Goal: Task Accomplishment & Management: Manage account settings

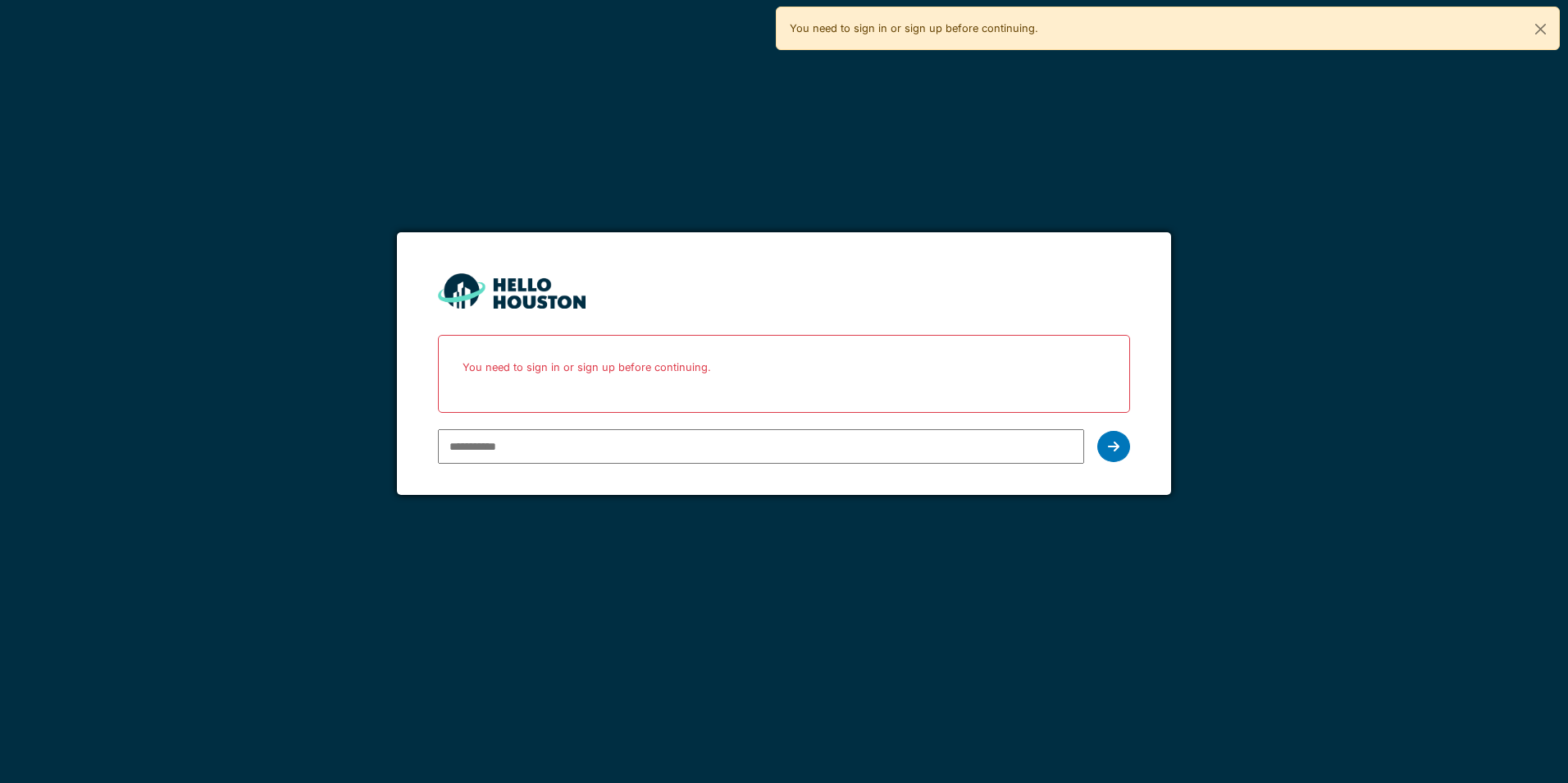
click at [666, 459] on input "email" at bounding box center [761, 446] width 646 height 34
type input "**********"
click at [1108, 452] on icon at bounding box center [1114, 447] width 11 height 13
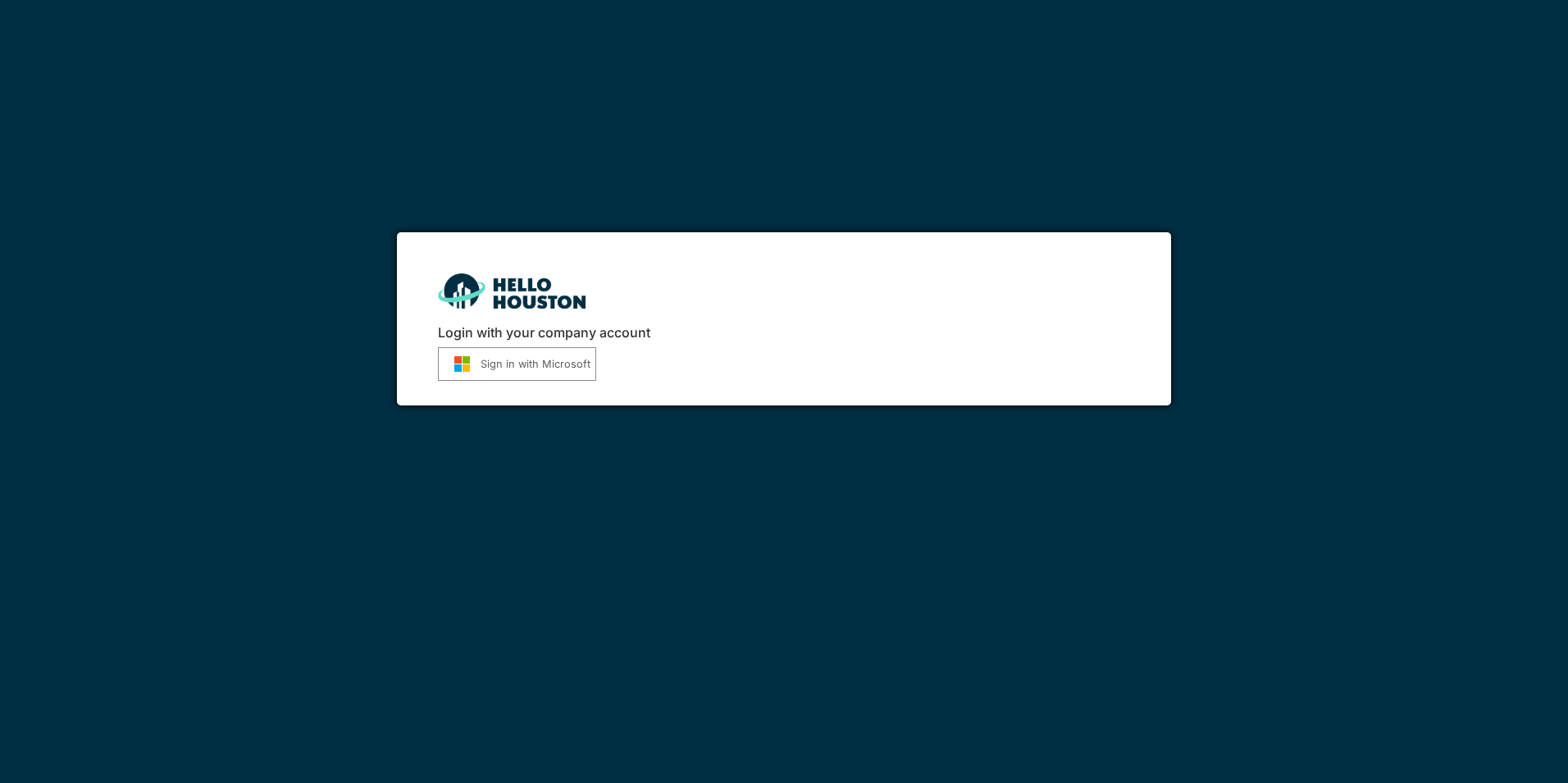
click at [571, 360] on button "Sign in with Microsoft" at bounding box center [517, 365] width 159 height 34
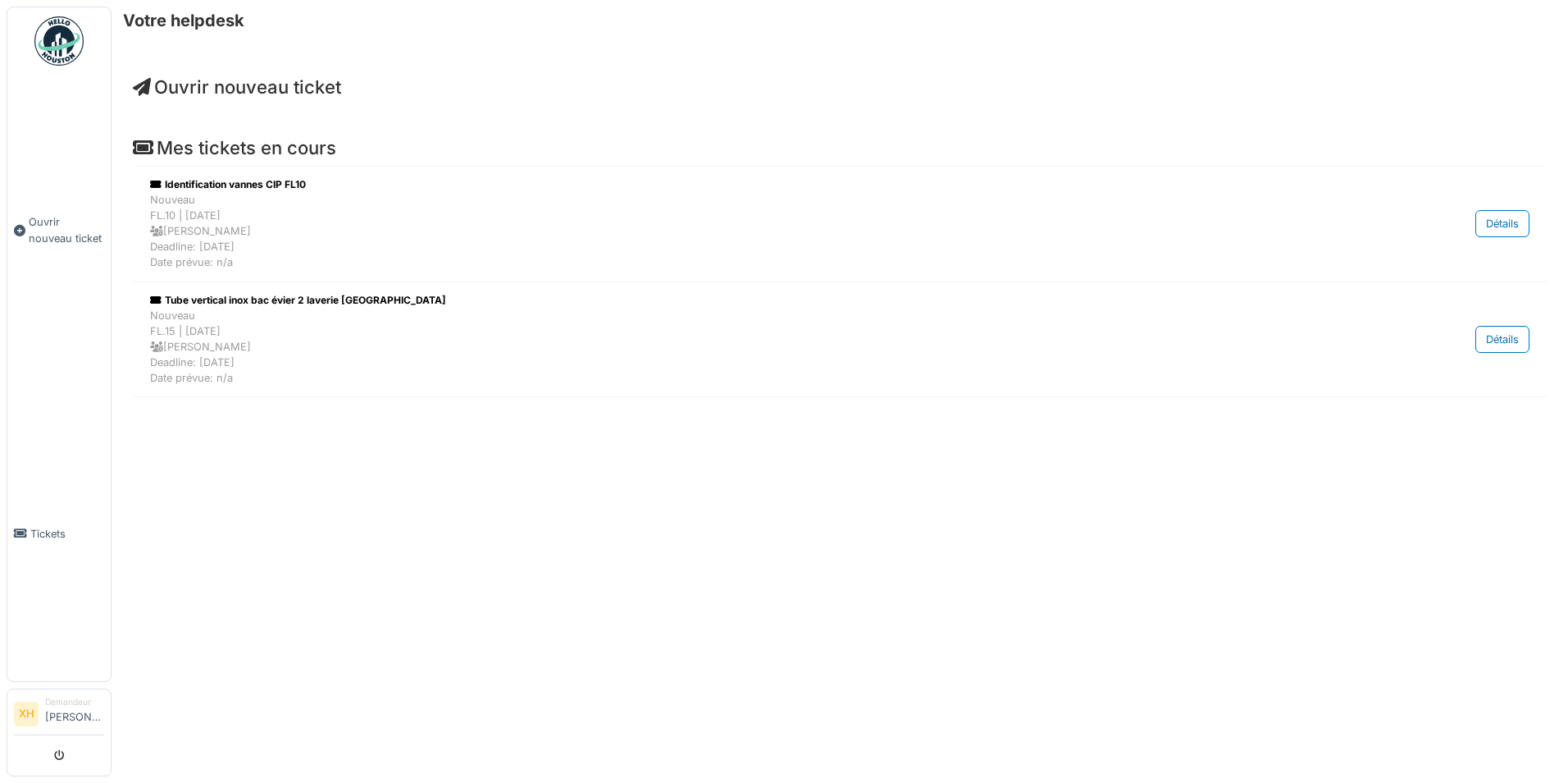
click at [56, 35] on img at bounding box center [59, 41] width 49 height 49
click at [53, 30] on img at bounding box center [59, 41] width 49 height 49
click at [191, 18] on h6 "Votre helpdesk" at bounding box center [183, 20] width 122 height 20
click at [295, 78] on span "Ouvrir nouveau ticket" at bounding box center [237, 87] width 209 height 22
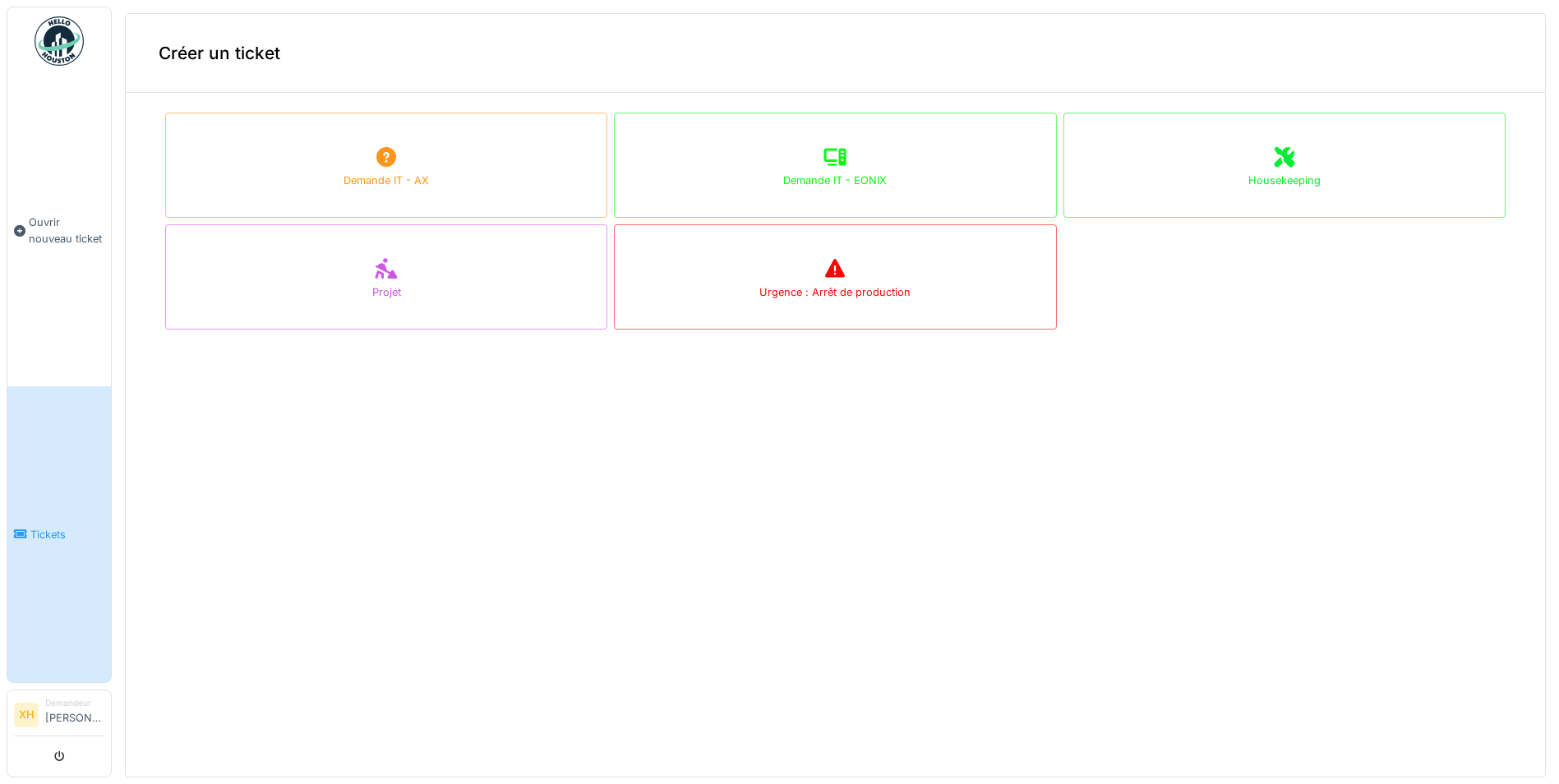
click at [1518, 28] on div "Créer un ticket" at bounding box center [835, 53] width 1419 height 78
drag, startPoint x: 1513, startPoint y: 100, endPoint x: 1517, endPoint y: 116, distance: 16.5
click at [1513, 103] on div "Créer un ticket Demande IT - AX Demande IT - EONIX Housekeeping Projet Urgence …" at bounding box center [835, 395] width 1421 height 764
click at [81, 697] on div "Demandeur" at bounding box center [75, 703] width 60 height 12
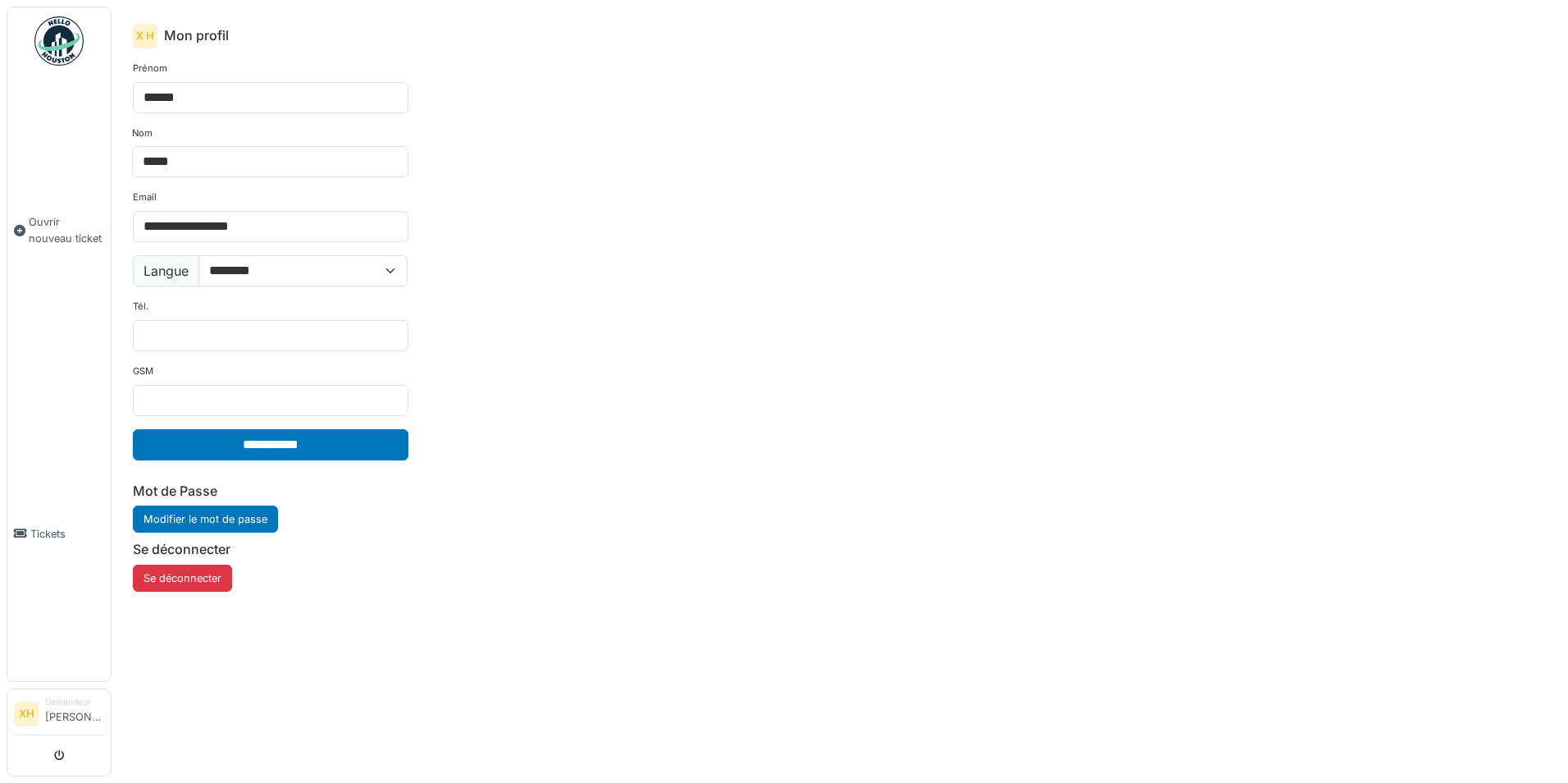
click at [43, 26] on img at bounding box center [59, 41] width 49 height 49
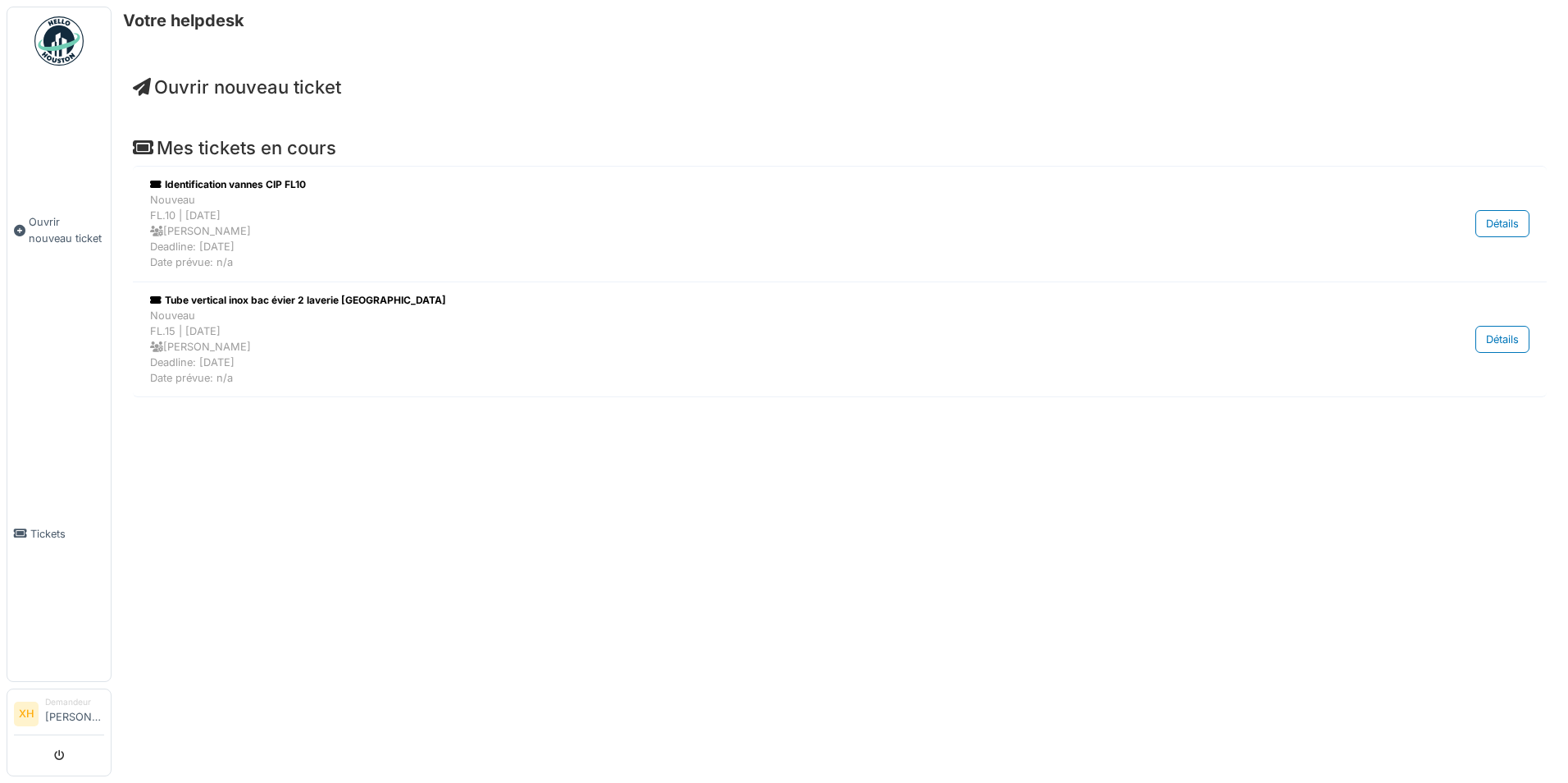
drag, startPoint x: 290, startPoint y: 472, endPoint x: 295, endPoint y: 462, distance: 11.2
click at [289, 472] on div "Votre helpdesk Ouvrir nouveau ticket Mes tickets en cours Identification vannes…" at bounding box center [839, 391] width 1457 height 783
click at [70, 44] on img at bounding box center [59, 41] width 49 height 49
click at [50, 56] on img at bounding box center [59, 41] width 49 height 49
click at [59, 750] on button "submit" at bounding box center [59, 755] width 32 height 27
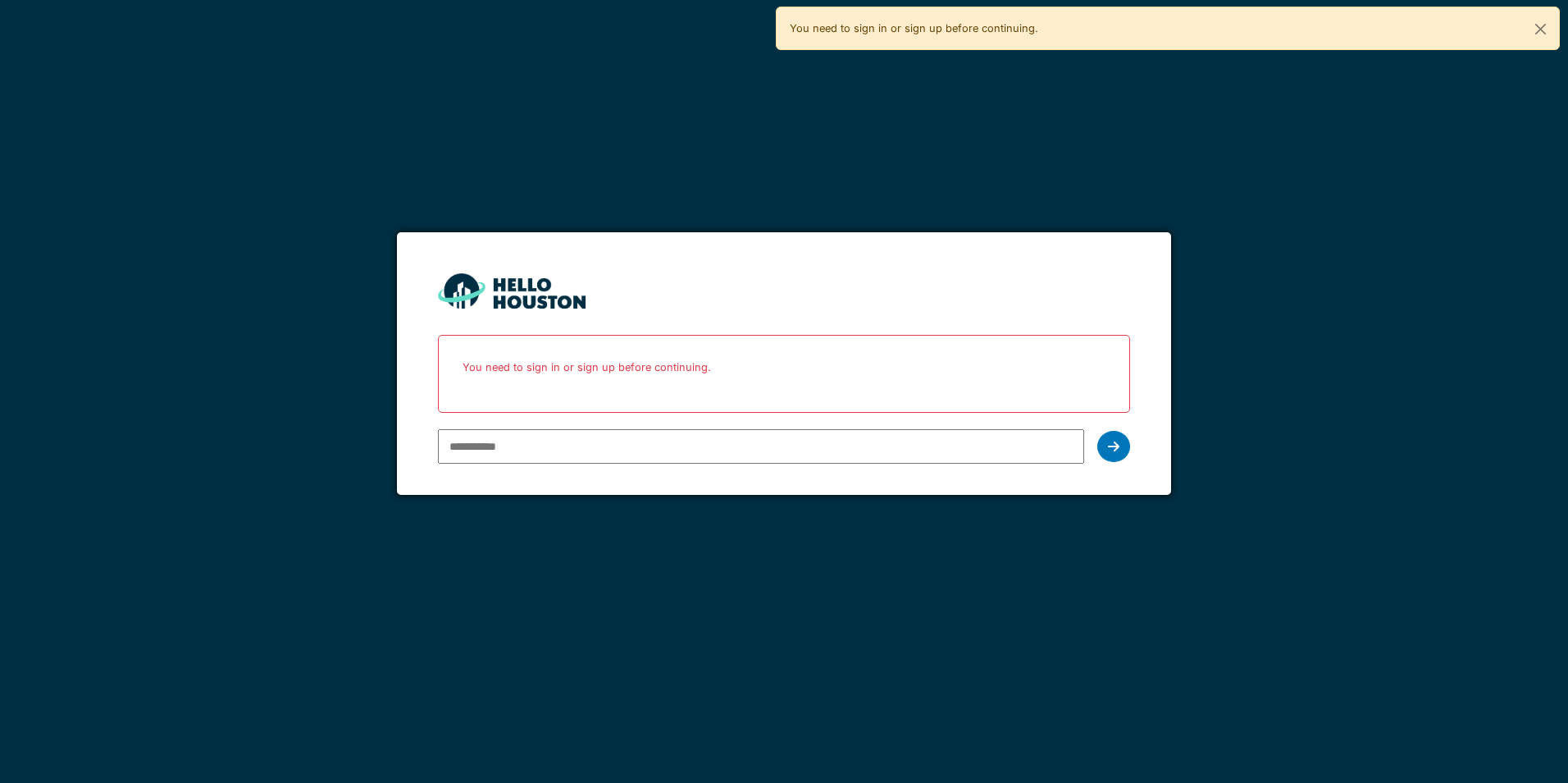
click at [741, 444] on input "email" at bounding box center [761, 446] width 646 height 34
type input "**********"
click at [1128, 454] on div "**********" at bounding box center [784, 446] width 691 height 47
click at [1117, 451] on icon at bounding box center [1114, 447] width 11 height 13
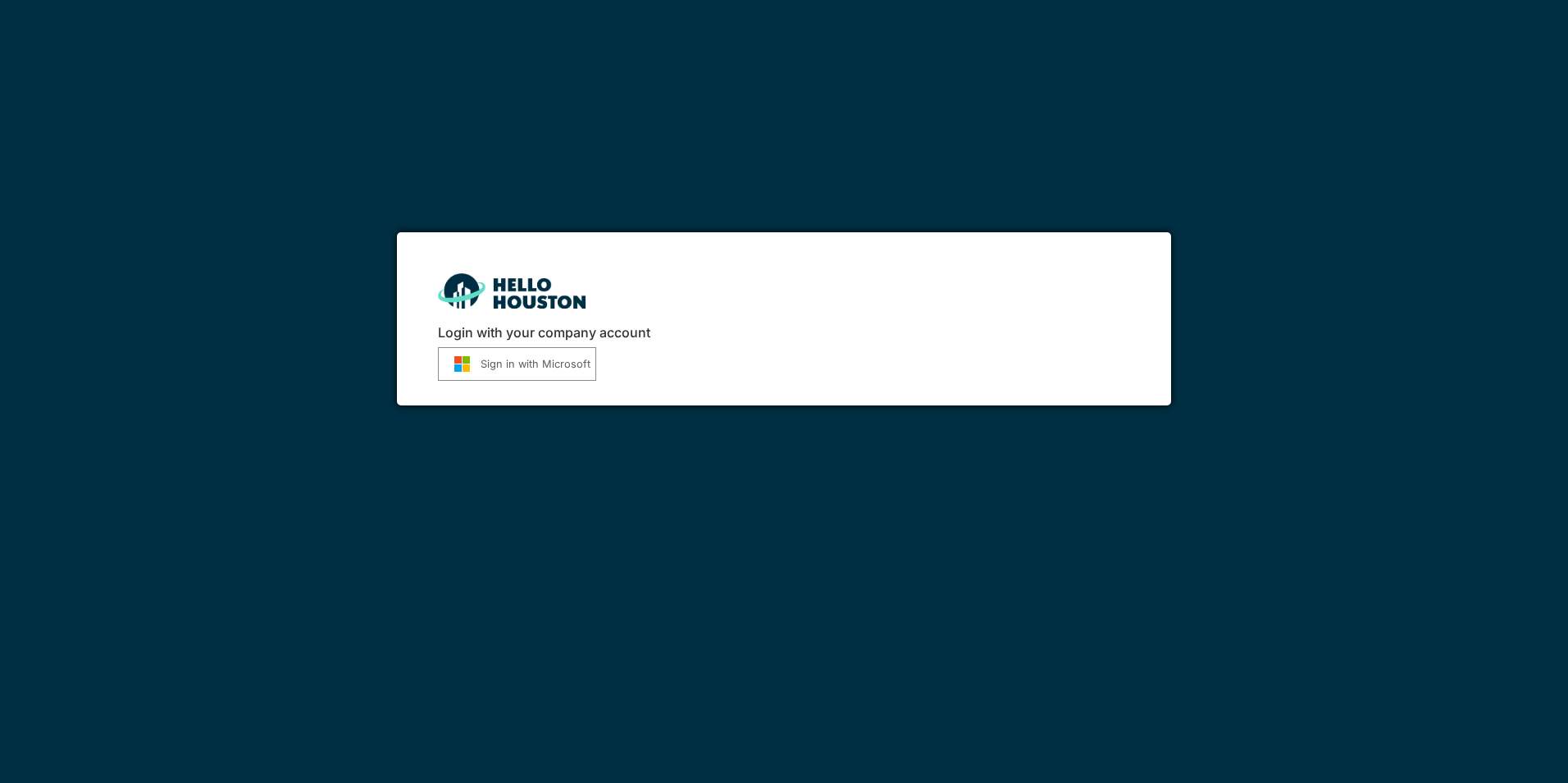
click at [584, 368] on button "Sign in with Microsoft" at bounding box center [517, 365] width 159 height 34
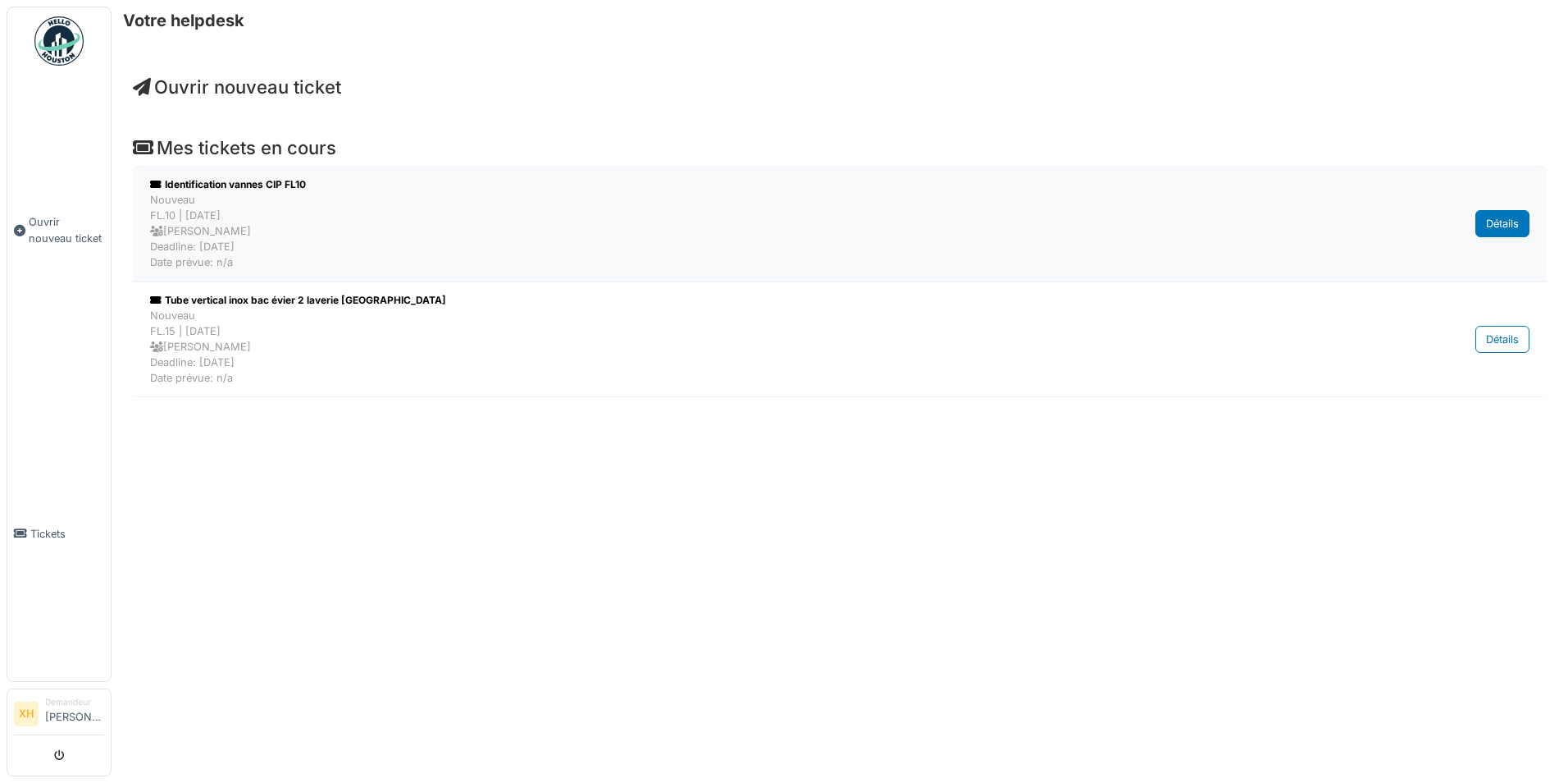
click at [1495, 218] on div "Détails" at bounding box center [1502, 223] width 54 height 27
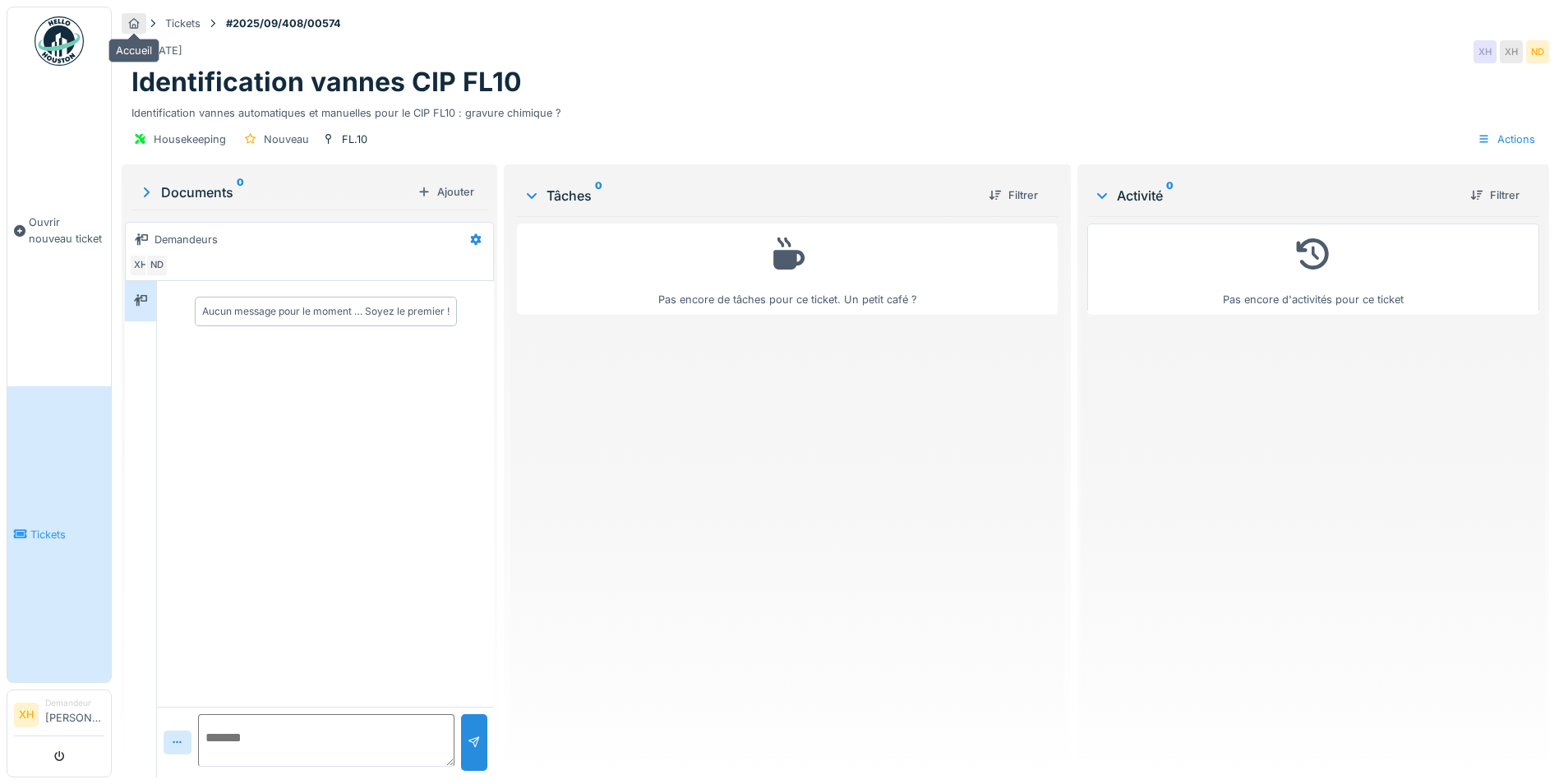
click at [139, 18] on icon at bounding box center [134, 23] width 13 height 10
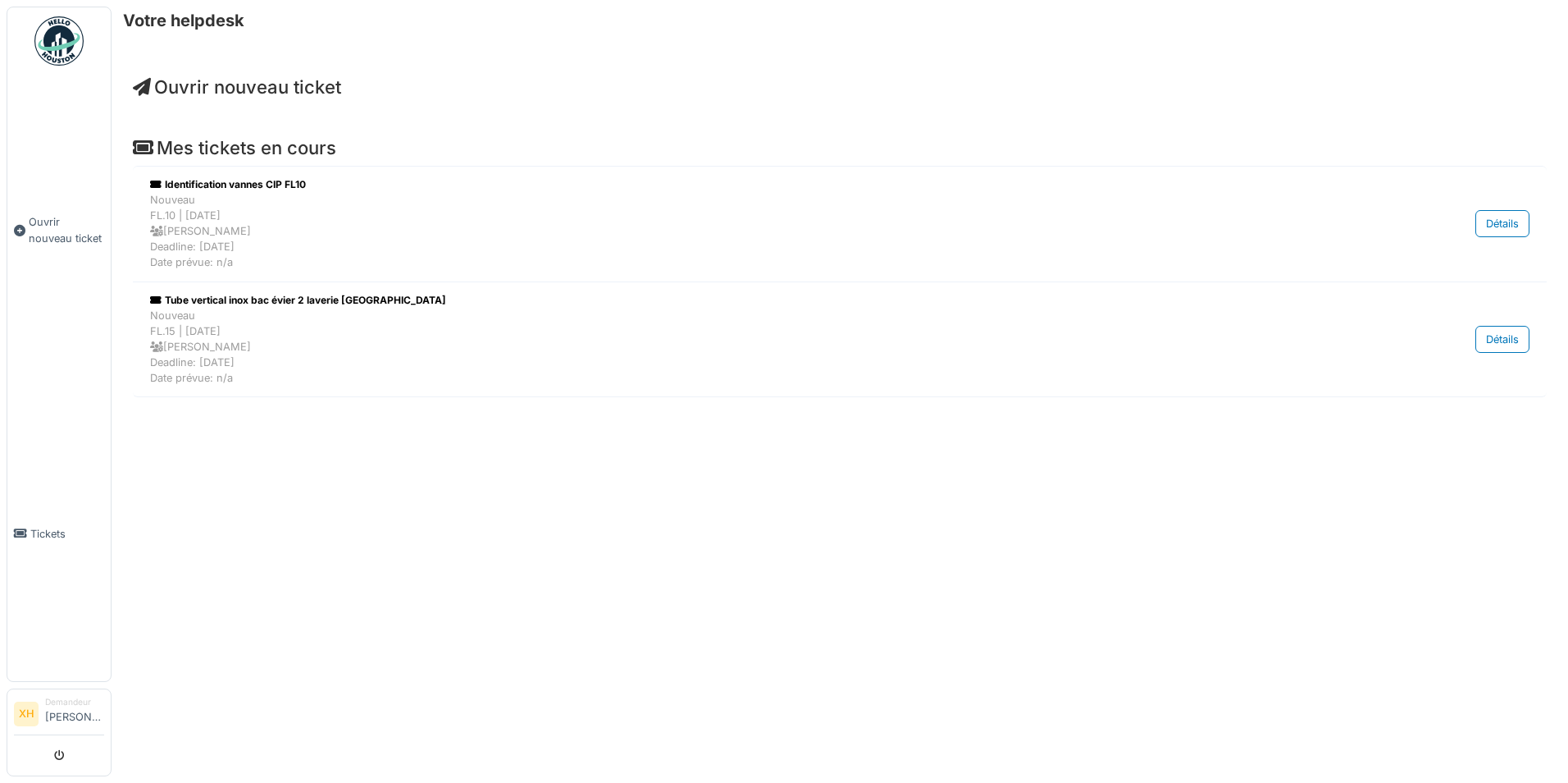
click at [73, 29] on img at bounding box center [59, 41] width 49 height 49
click at [873, 665] on div "Votre helpdesk Ouvrir nouveau ticket Mes tickets en cours Identification vannes…" at bounding box center [839, 391] width 1457 height 783
click at [90, 26] on ul "Ouvrir nouveau ticket Tickets" at bounding box center [59, 344] width 105 height 675
click at [34, 28] on link at bounding box center [59, 41] width 60 height 60
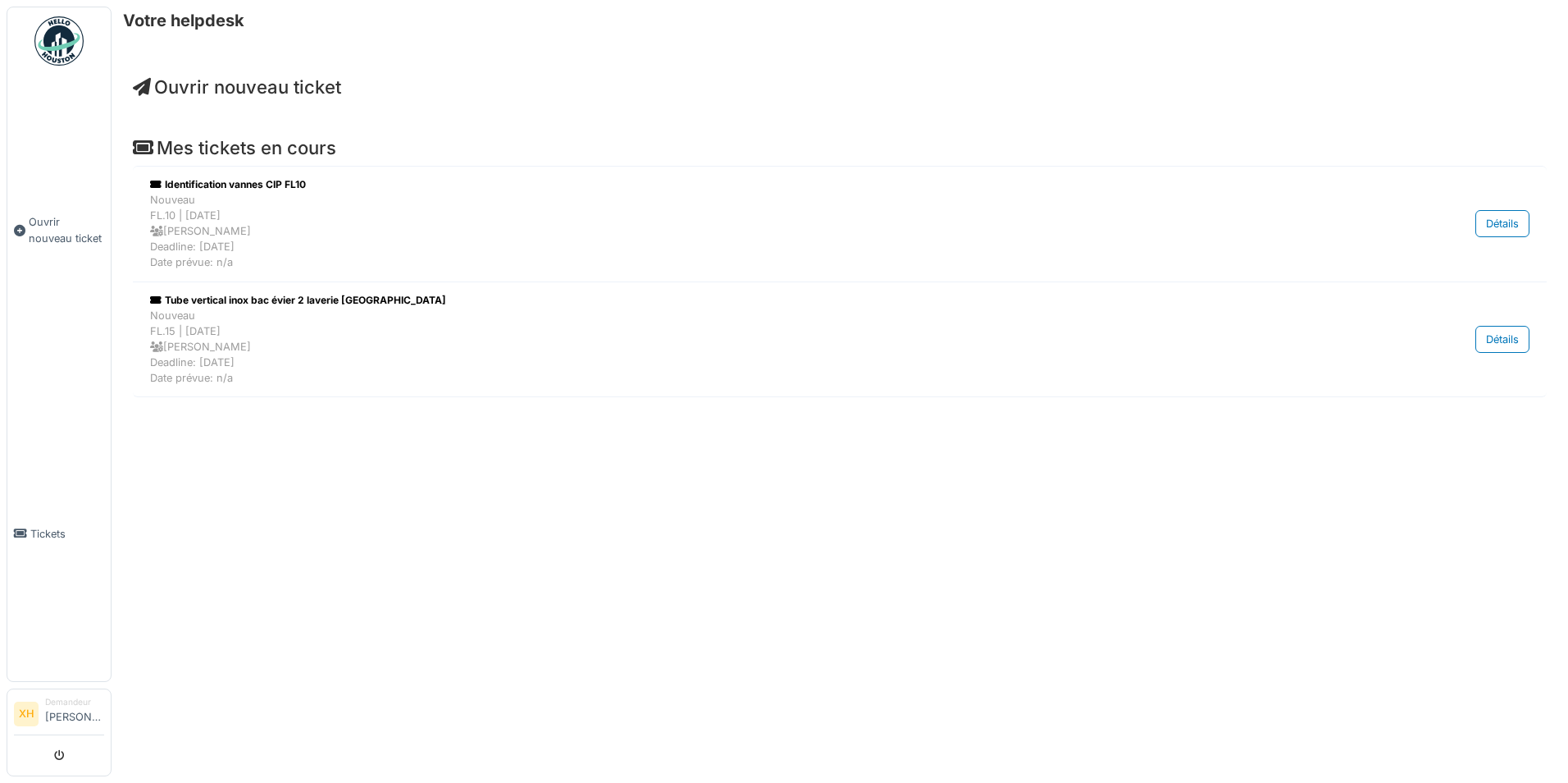
click at [146, 24] on h6 "Votre helpdesk" at bounding box center [183, 20] width 122 height 20
click at [228, 49] on div "Votre helpdesk Ouvrir nouveau ticket Mes tickets en cours Identification vannes…" at bounding box center [839, 391] width 1457 height 783
click at [615, 83] on h4 "Ouvrir nouveau ticket" at bounding box center [840, 87] width 1414 height 22
click at [53, 38] on img at bounding box center [59, 41] width 49 height 49
drag, startPoint x: 293, startPoint y: 92, endPoint x: 724, endPoint y: 128, distance: 432.5
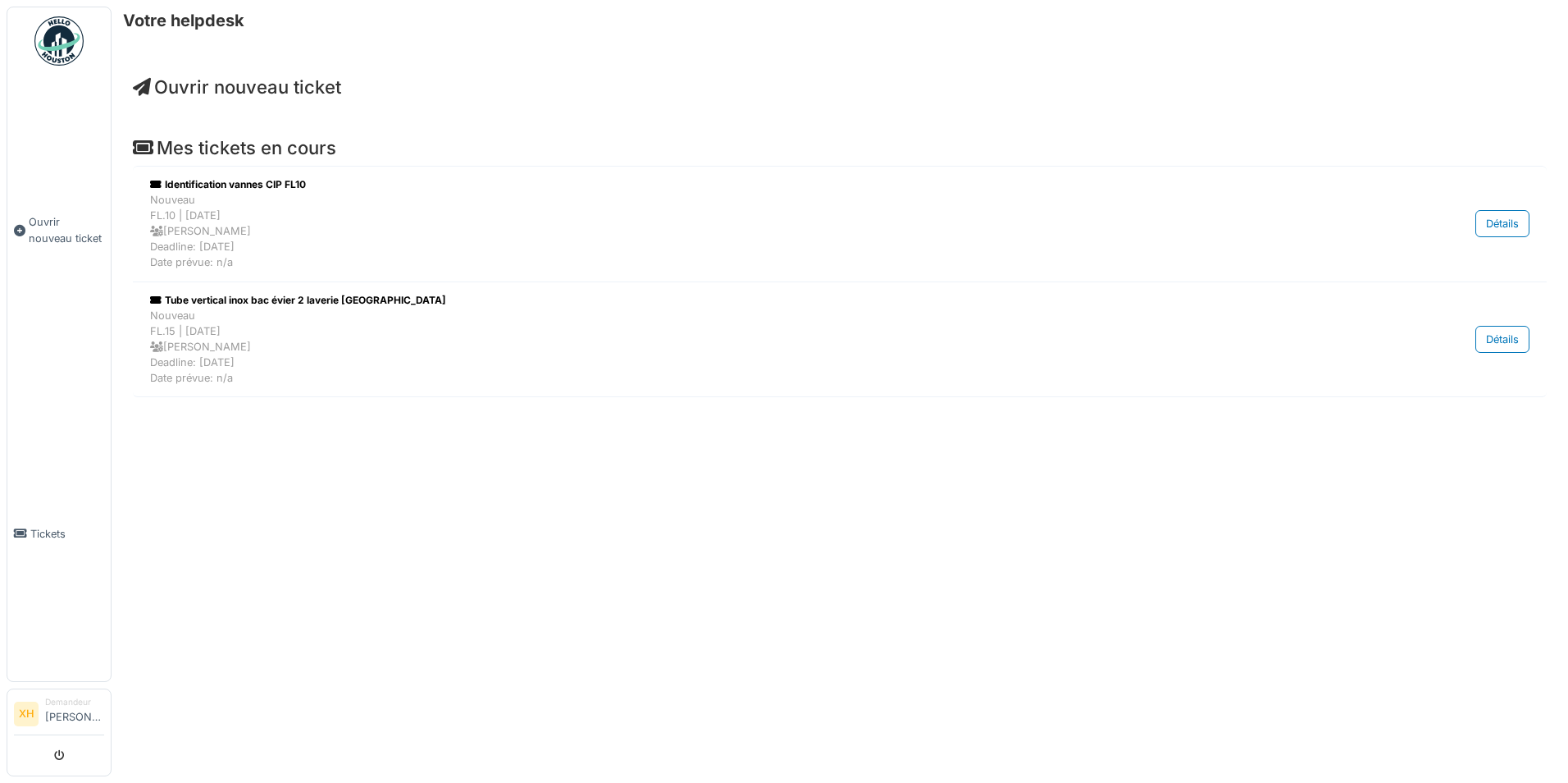
click at [294, 93] on span "Ouvrir nouveau ticket" at bounding box center [237, 87] width 209 height 22
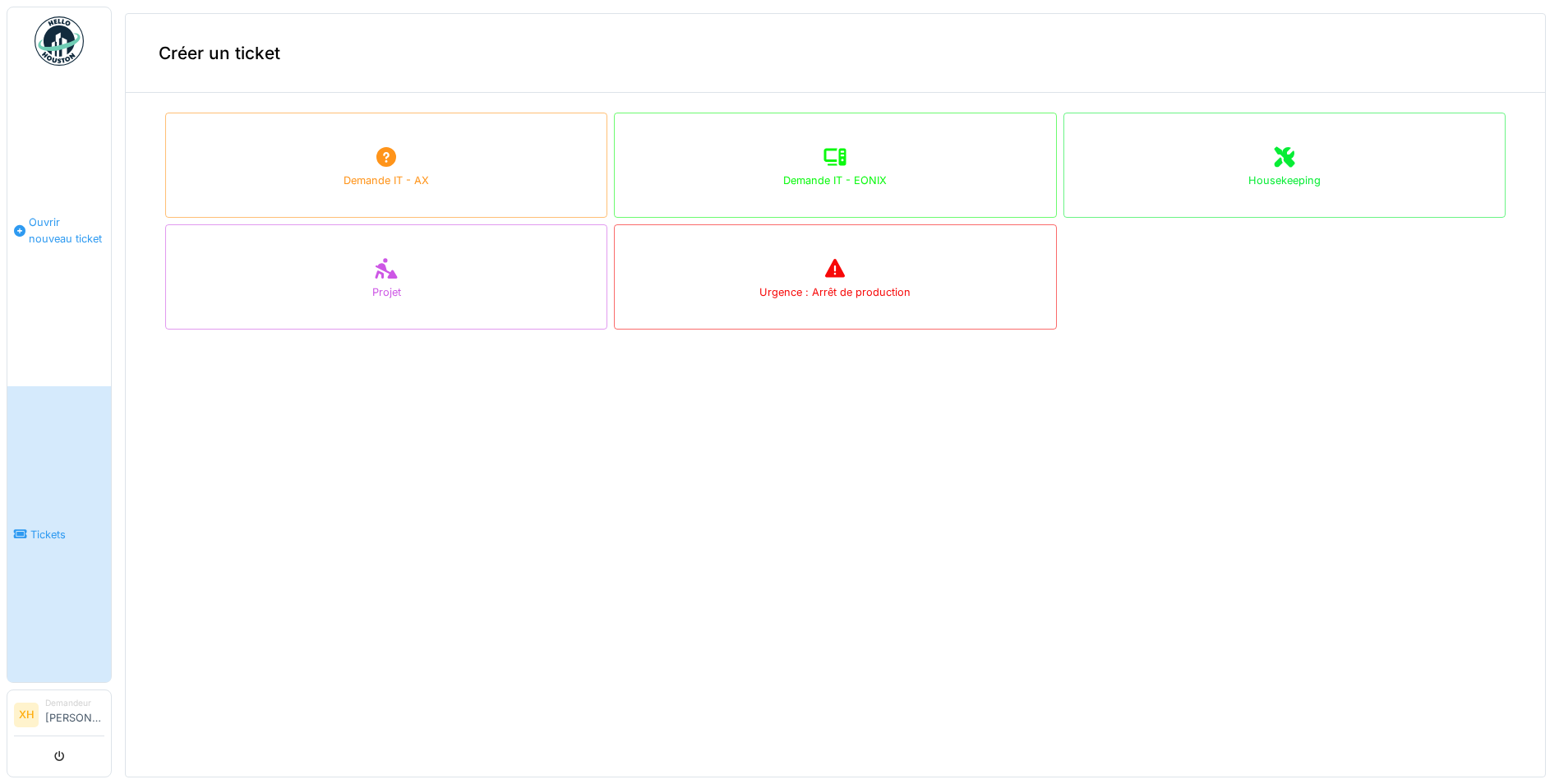
click at [30, 205] on link "Ouvrir nouveau ticket" at bounding box center [59, 230] width 103 height 311
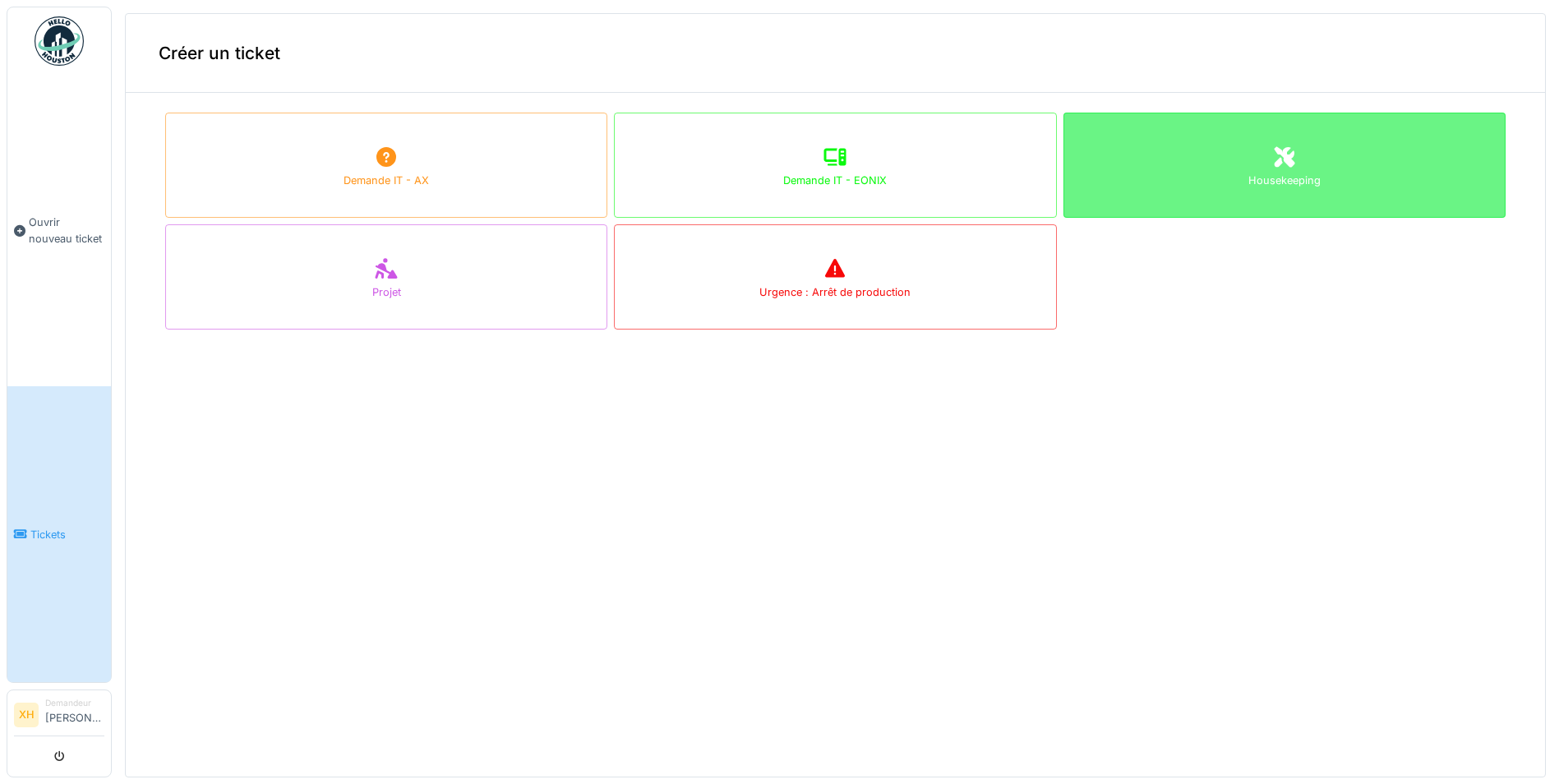
click at [1288, 169] on div "Housekeeping" at bounding box center [1284, 165] width 442 height 105
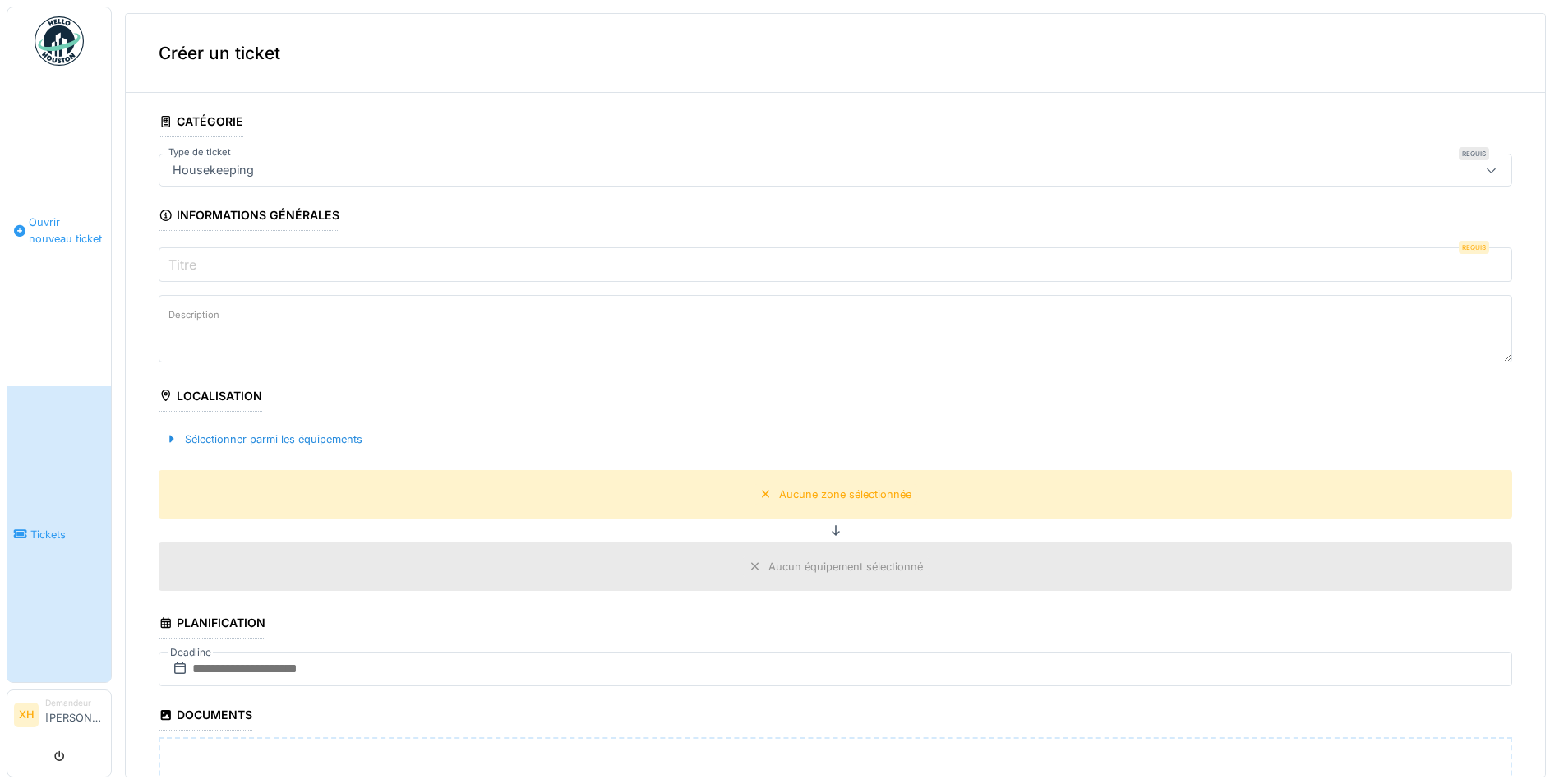
click at [48, 266] on link "Ouvrir nouveau ticket" at bounding box center [59, 230] width 103 height 311
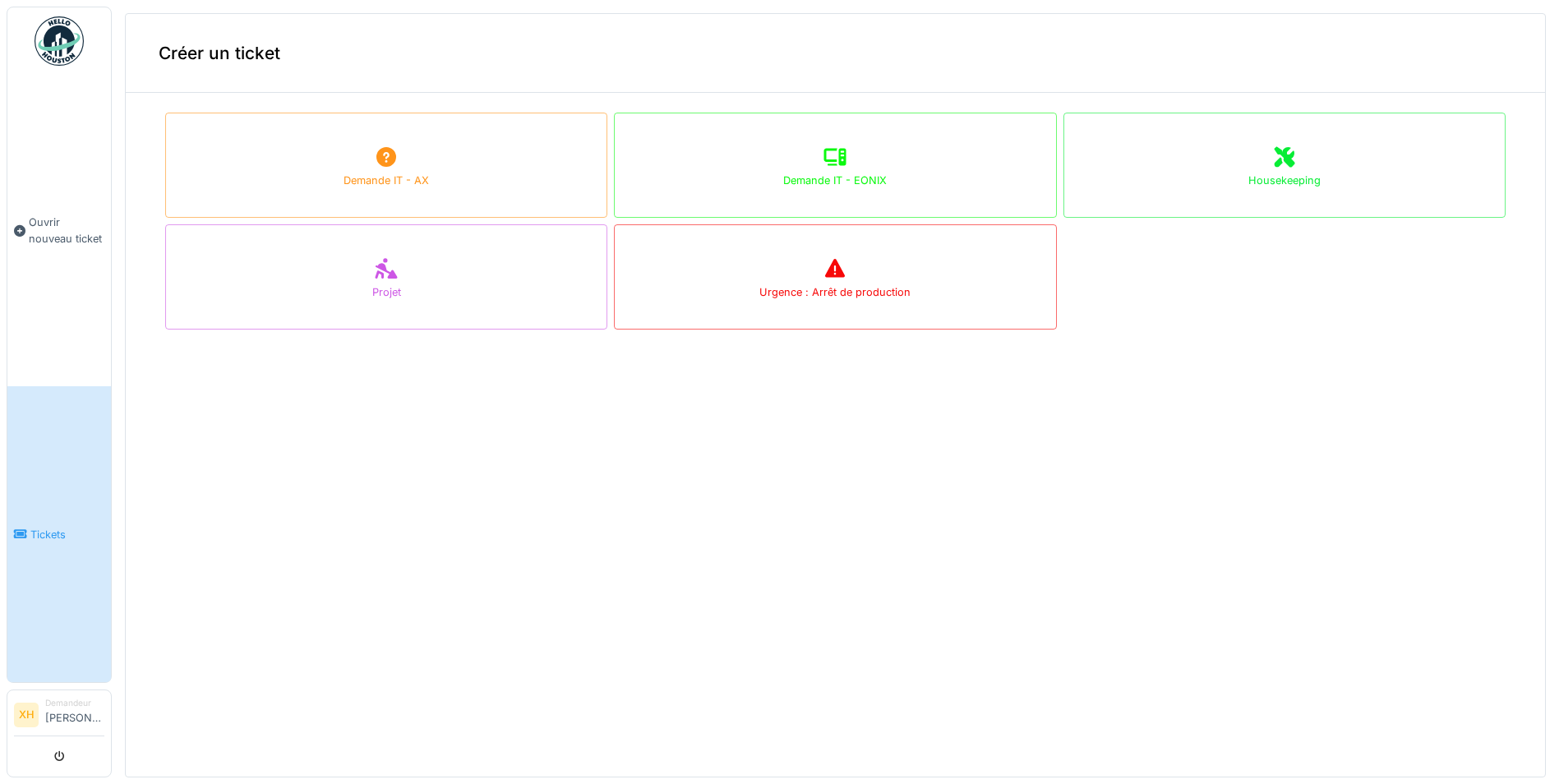
click at [15, 28] on ul "Ouvrir nouveau ticket Tickets" at bounding box center [59, 344] width 105 height 676
click at [68, 47] on img at bounding box center [59, 41] width 49 height 49
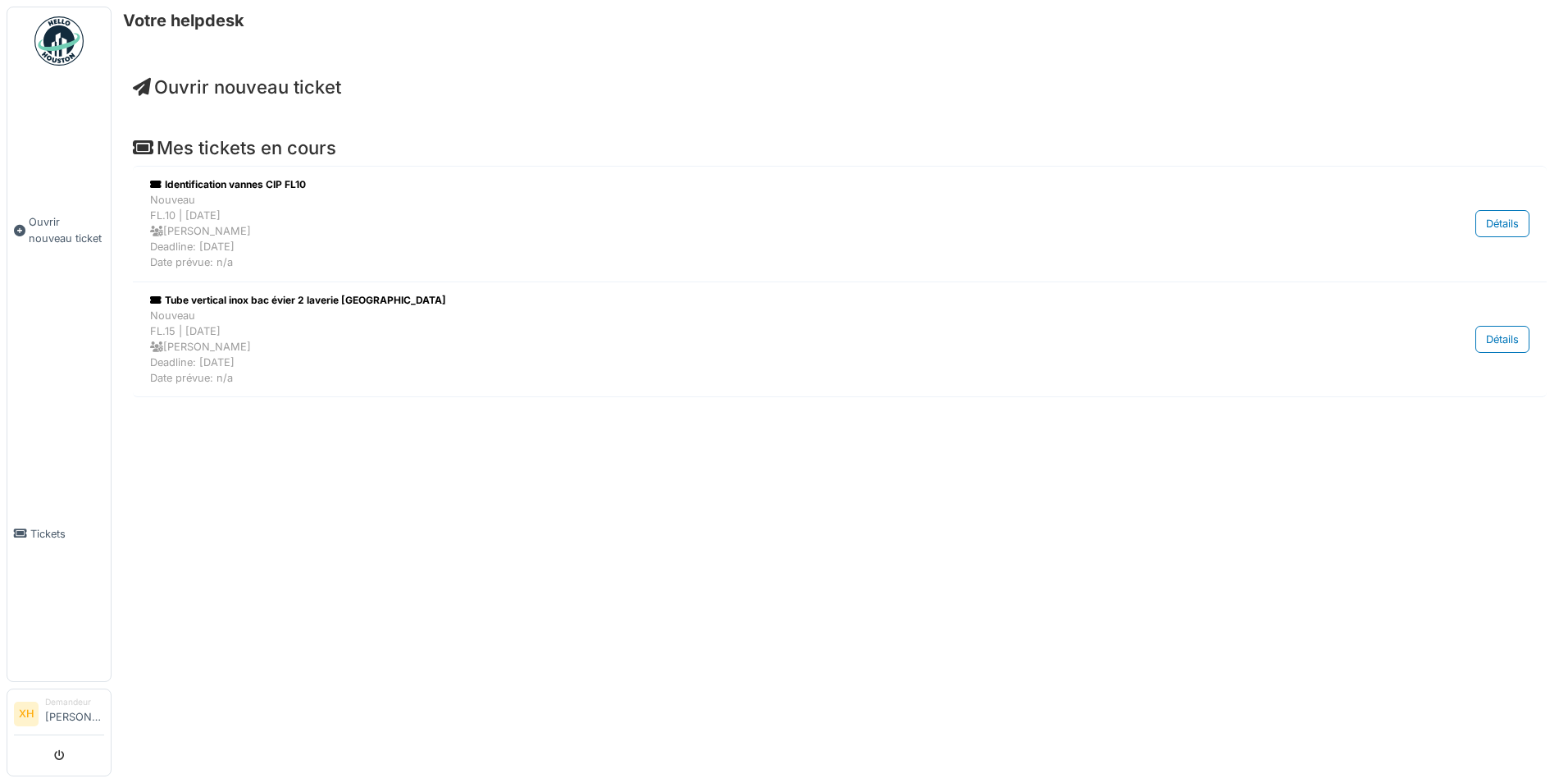
click at [63, 41] on img at bounding box center [59, 41] width 49 height 49
click at [497, 96] on h4 "Ouvrir nouveau ticket" at bounding box center [840, 87] width 1414 height 22
click at [384, 47] on div "Votre helpdesk Ouvrir nouveau ticket Mes tickets en cours Identification vannes…" at bounding box center [839, 391] width 1457 height 783
click at [78, 41] on img at bounding box center [59, 41] width 49 height 49
click at [457, 621] on div "Votre helpdesk Ouvrir nouveau ticket Mes tickets en cours Identification vannes…" at bounding box center [839, 391] width 1457 height 783
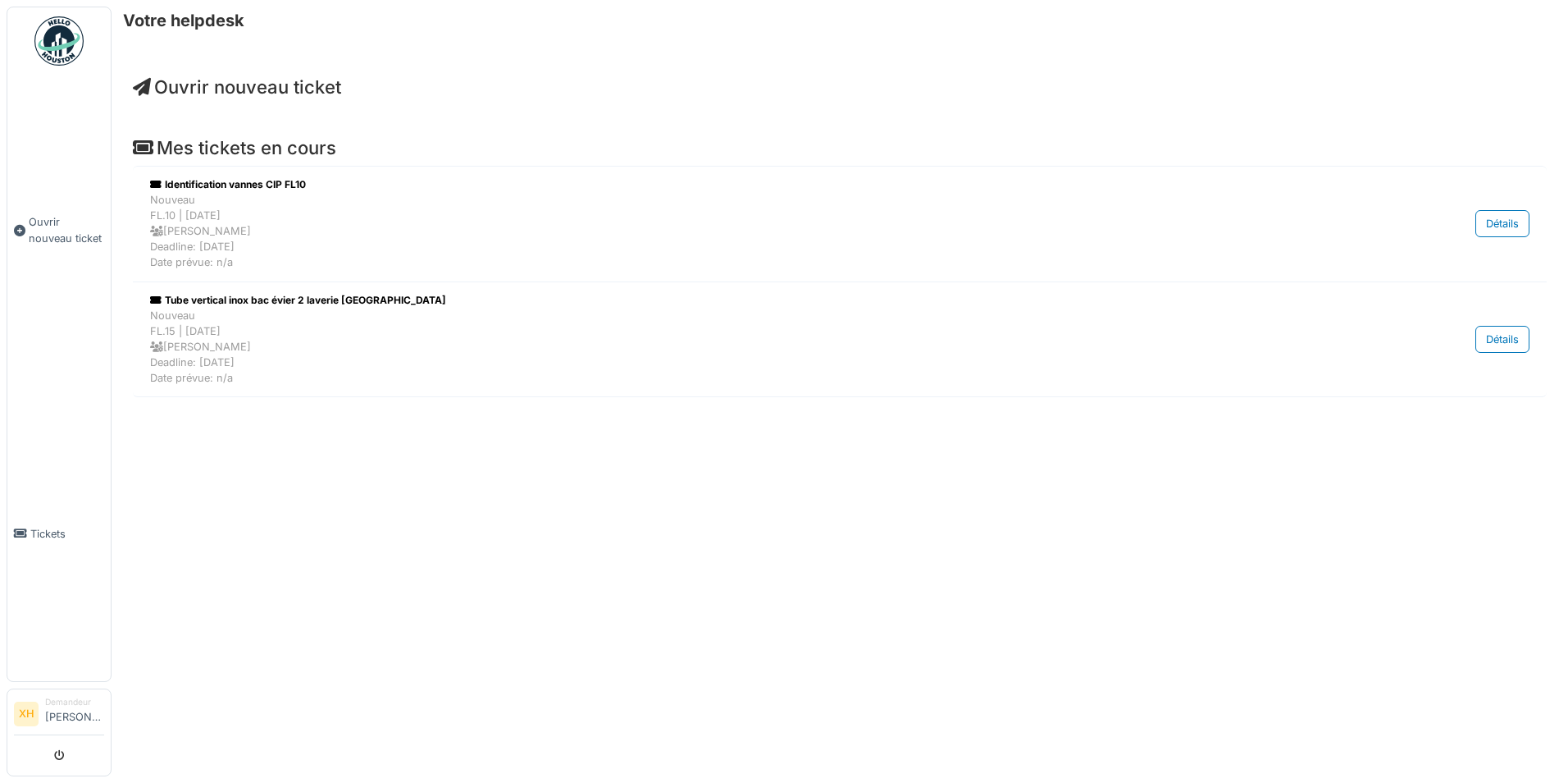
click at [53, 35] on img at bounding box center [59, 41] width 49 height 49
click at [50, 510] on link "Tickets" at bounding box center [59, 533] width 103 height 296
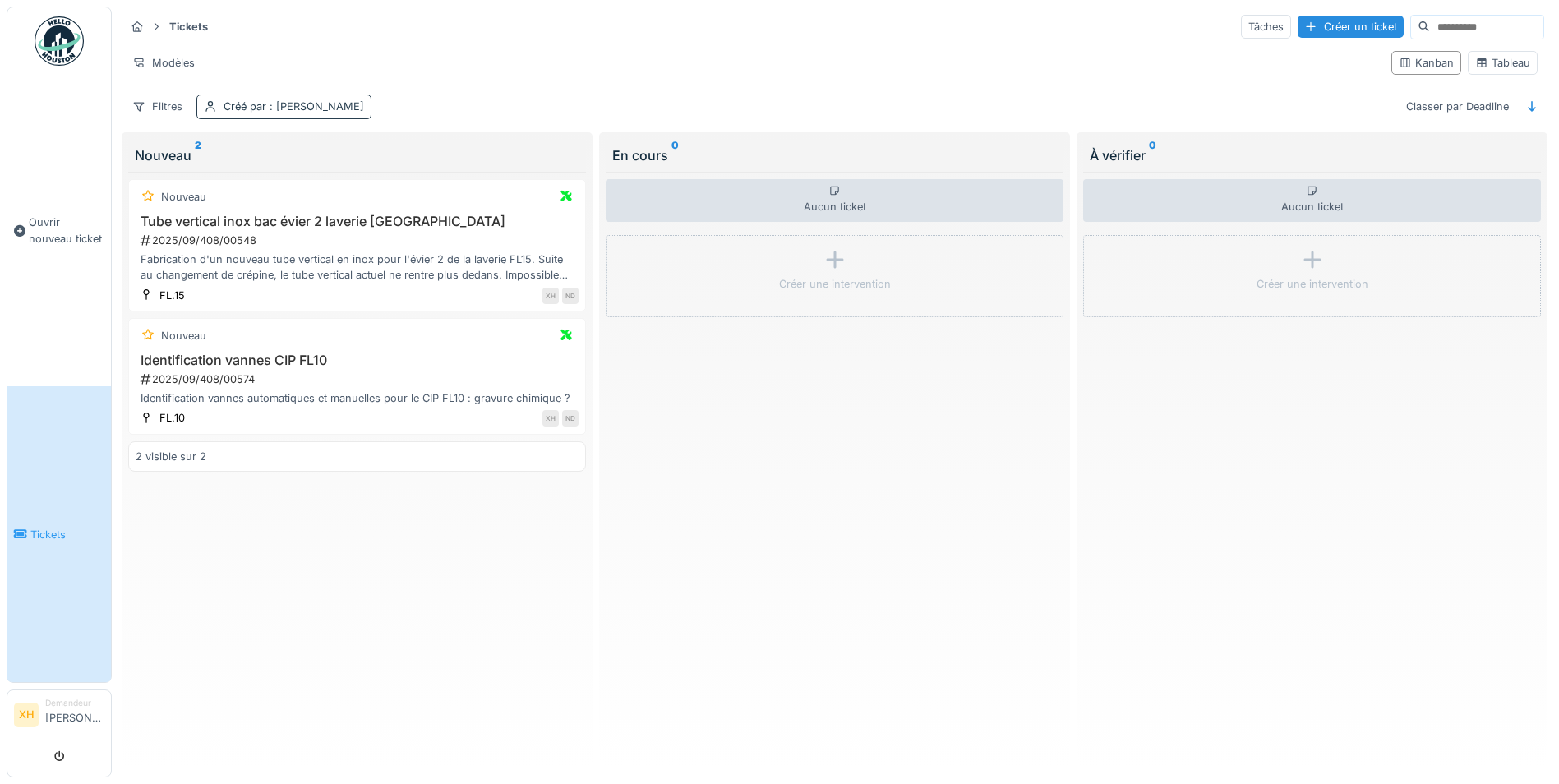
click at [299, 108] on span ": [PERSON_NAME]" at bounding box center [314, 106] width 97 height 12
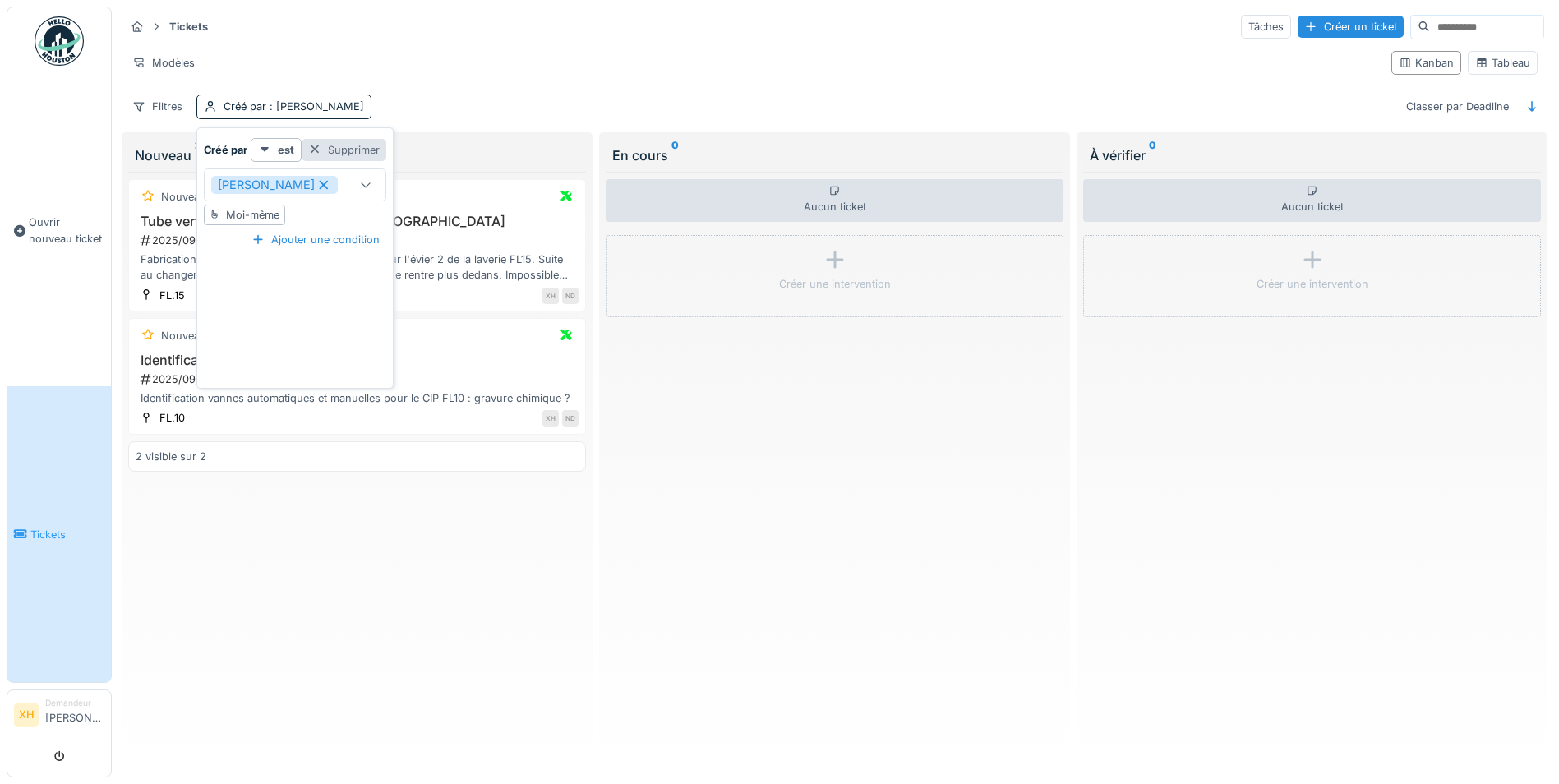
click at [314, 149] on div at bounding box center [315, 149] width 13 height 16
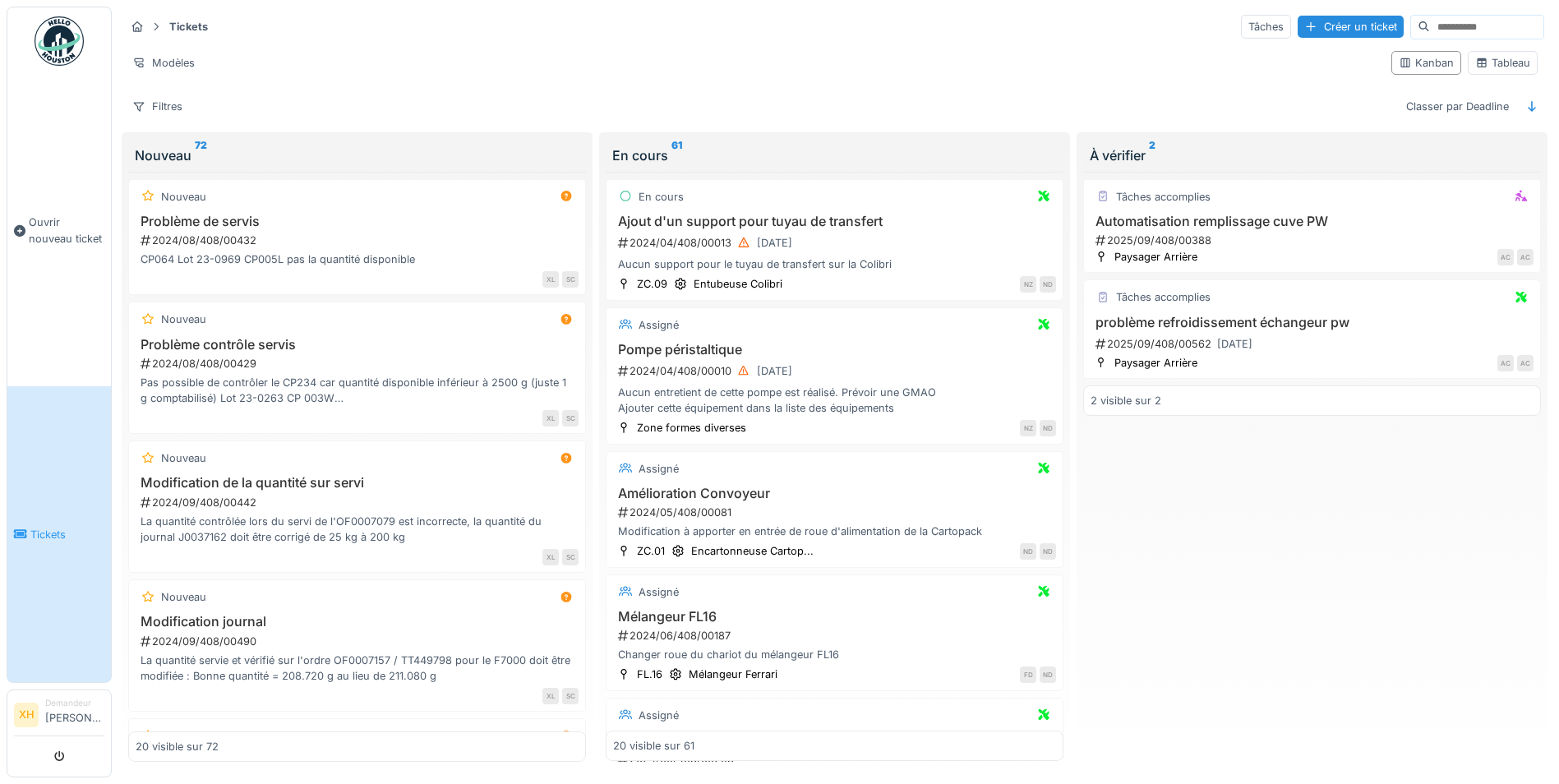
click at [777, 82] on div "Tickets Tâches Créer un ticket Modèles Kanban Tableau Filtres Classer par Deadl…" at bounding box center [834, 66] width 1432 height 119
click at [1480, 66] on div "Tableau" at bounding box center [1503, 62] width 55 height 16
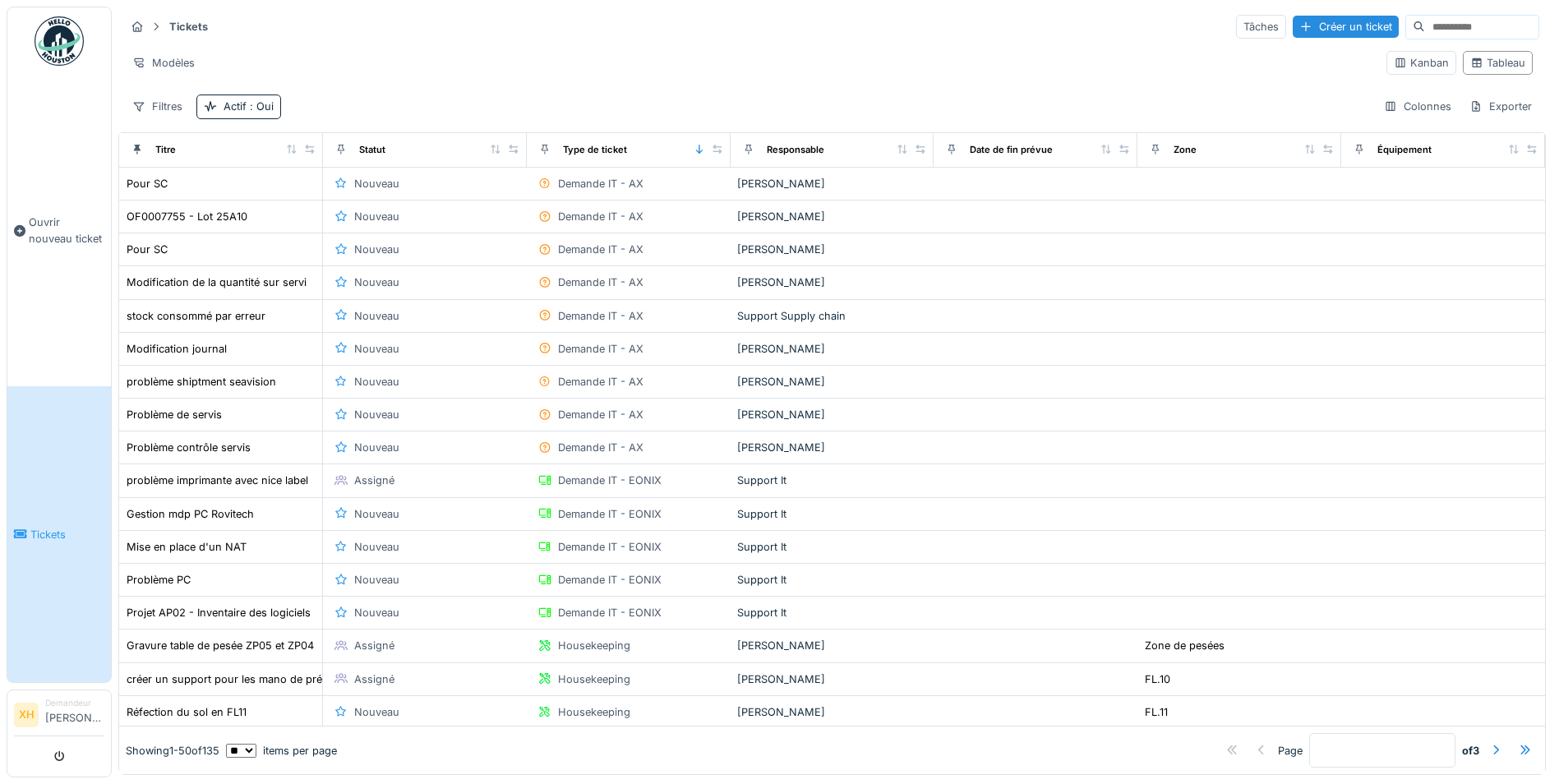
click at [1409, 148] on div "Équipement" at bounding box center [1443, 150] width 190 height 21
click at [1354, 148] on icon at bounding box center [1359, 149] width 11 height 9
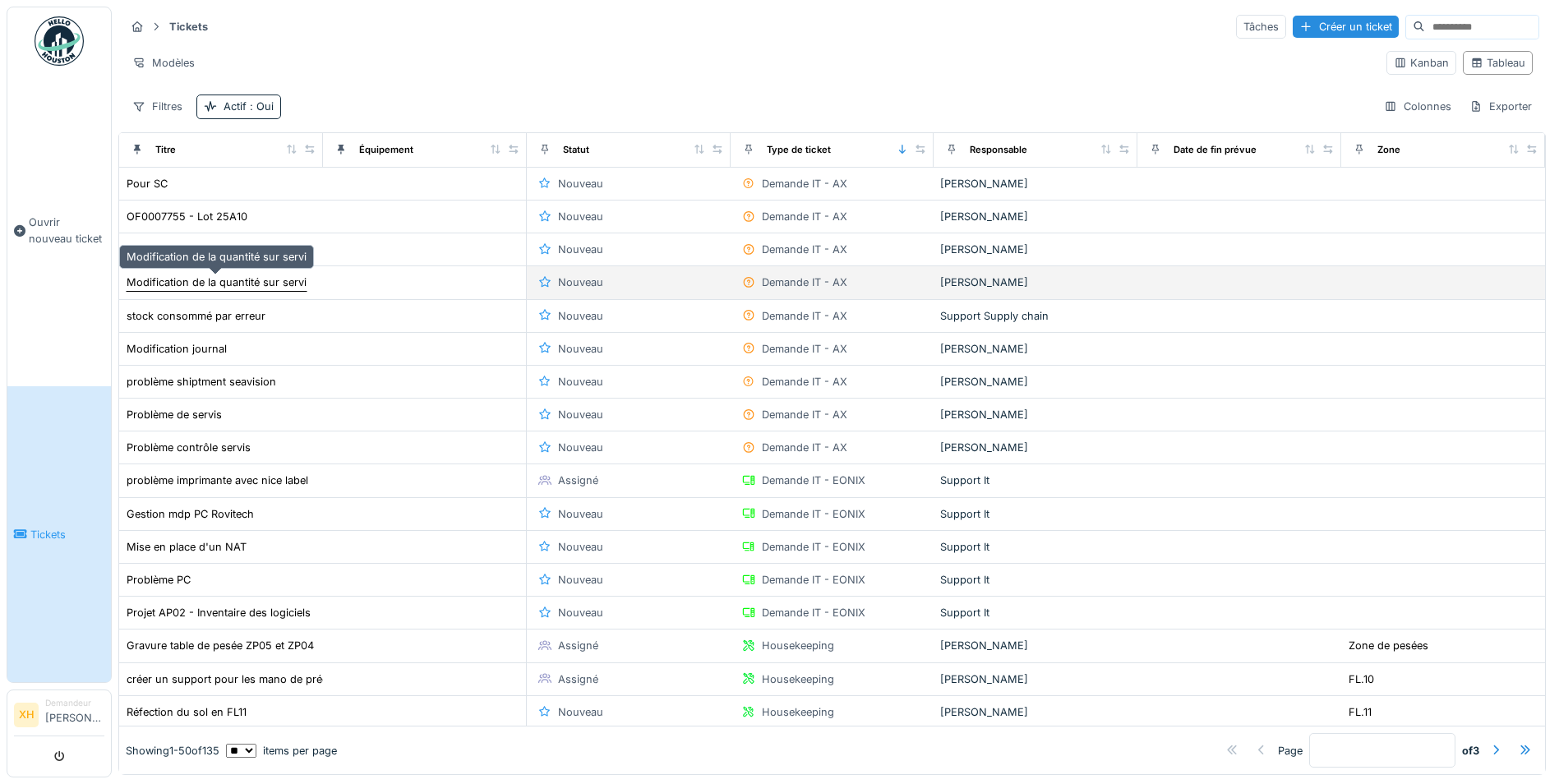
click at [193, 276] on div "Modification de la quantité sur servi" at bounding box center [217, 282] width 180 height 16
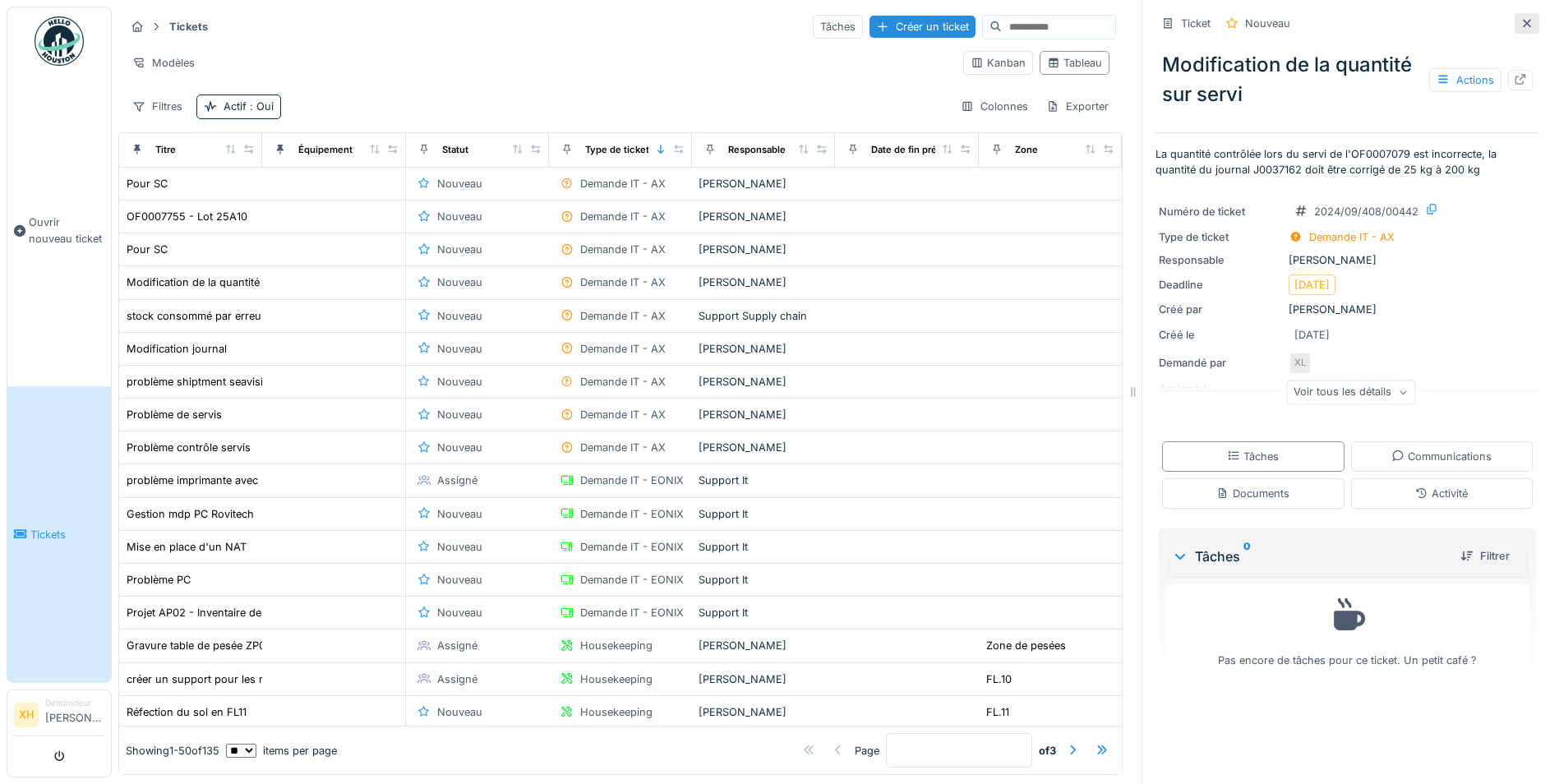
click at [1523, 22] on icon at bounding box center [1527, 23] width 9 height 9
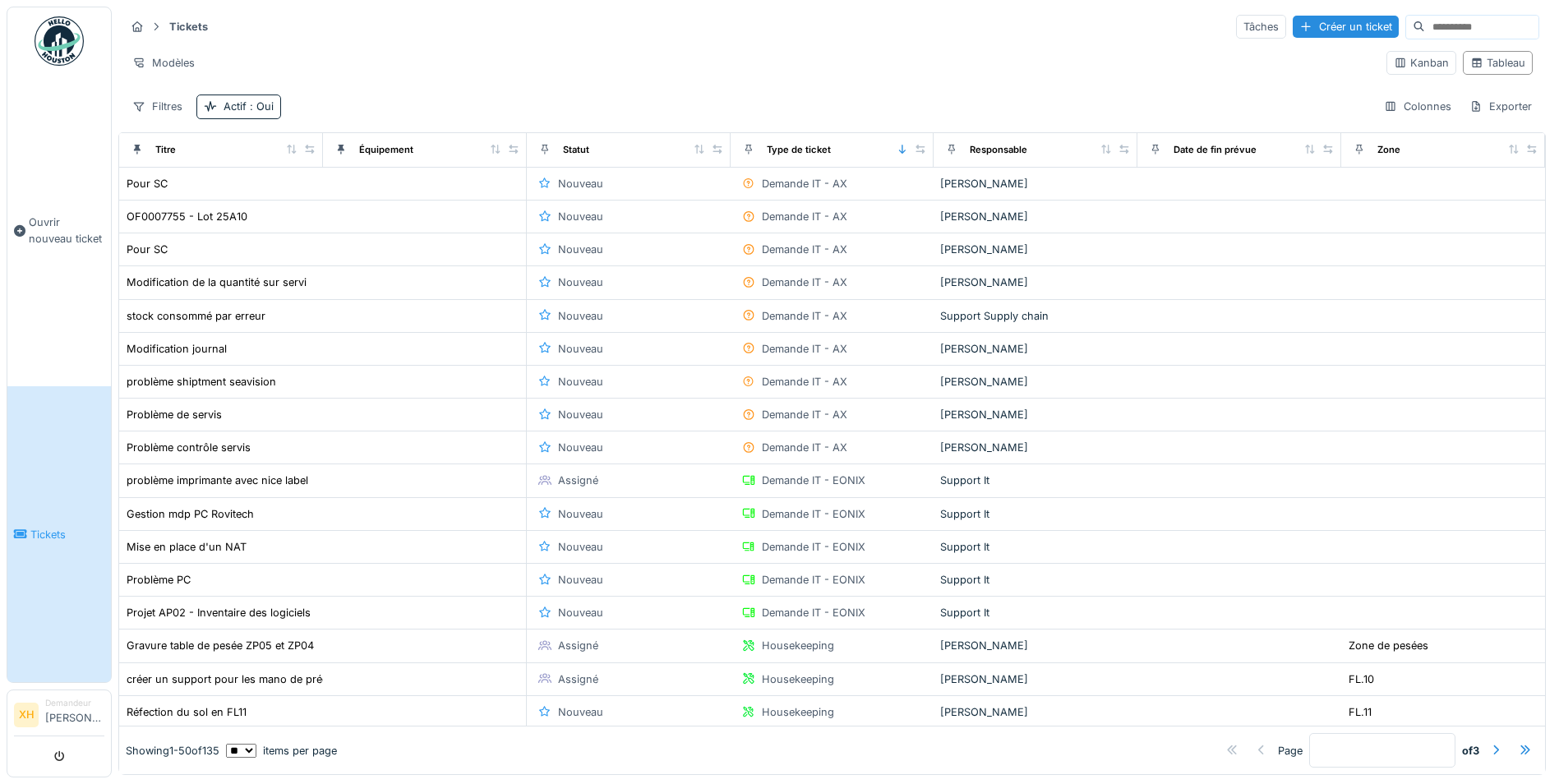
click at [469, 146] on div "Équipement" at bounding box center [424, 150] width 190 height 21
click at [394, 146] on div "Équipement" at bounding box center [386, 149] width 54 height 14
click at [407, 147] on div "Équipement" at bounding box center [386, 149] width 54 height 14
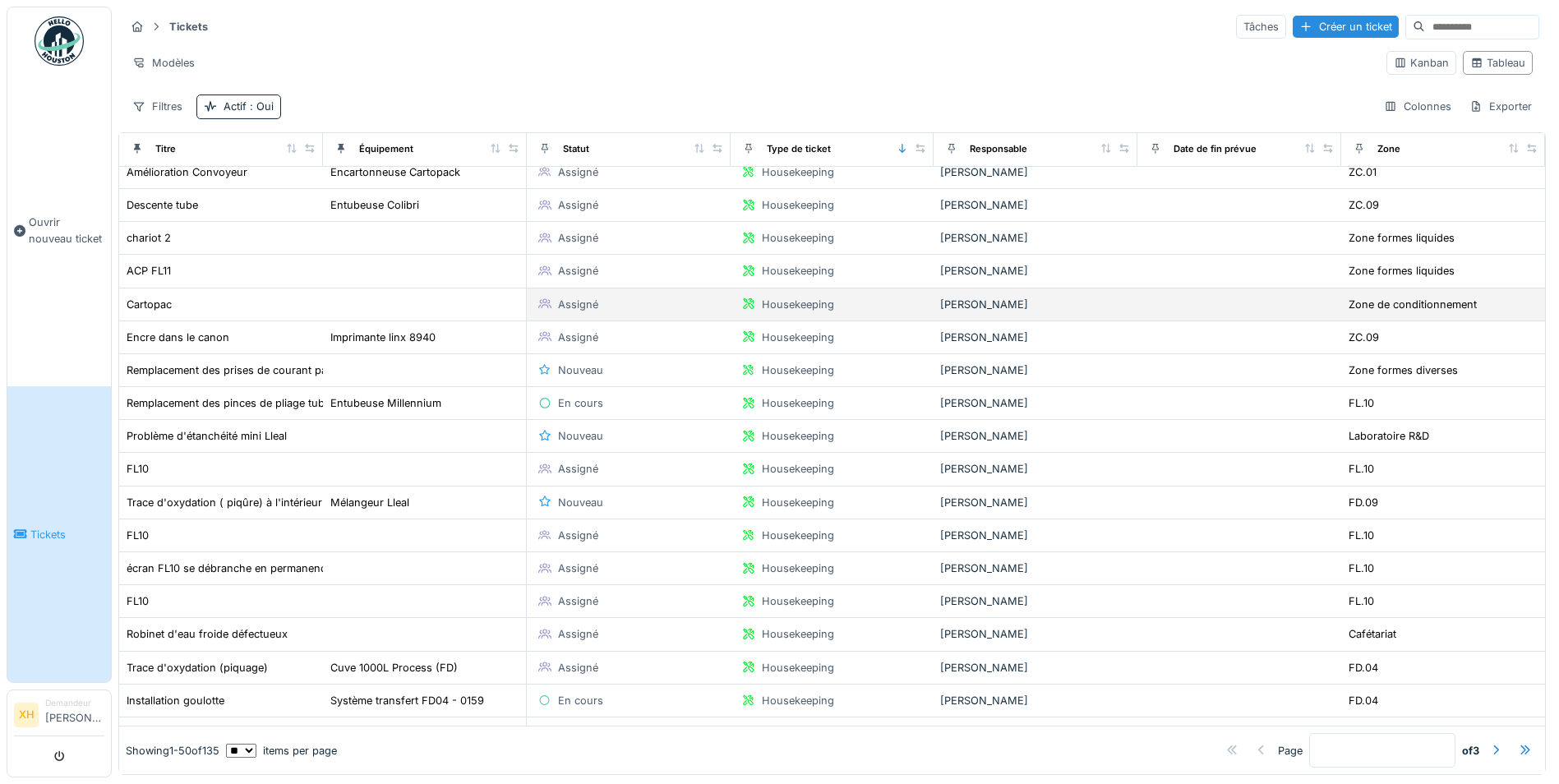
scroll to position [986, 0]
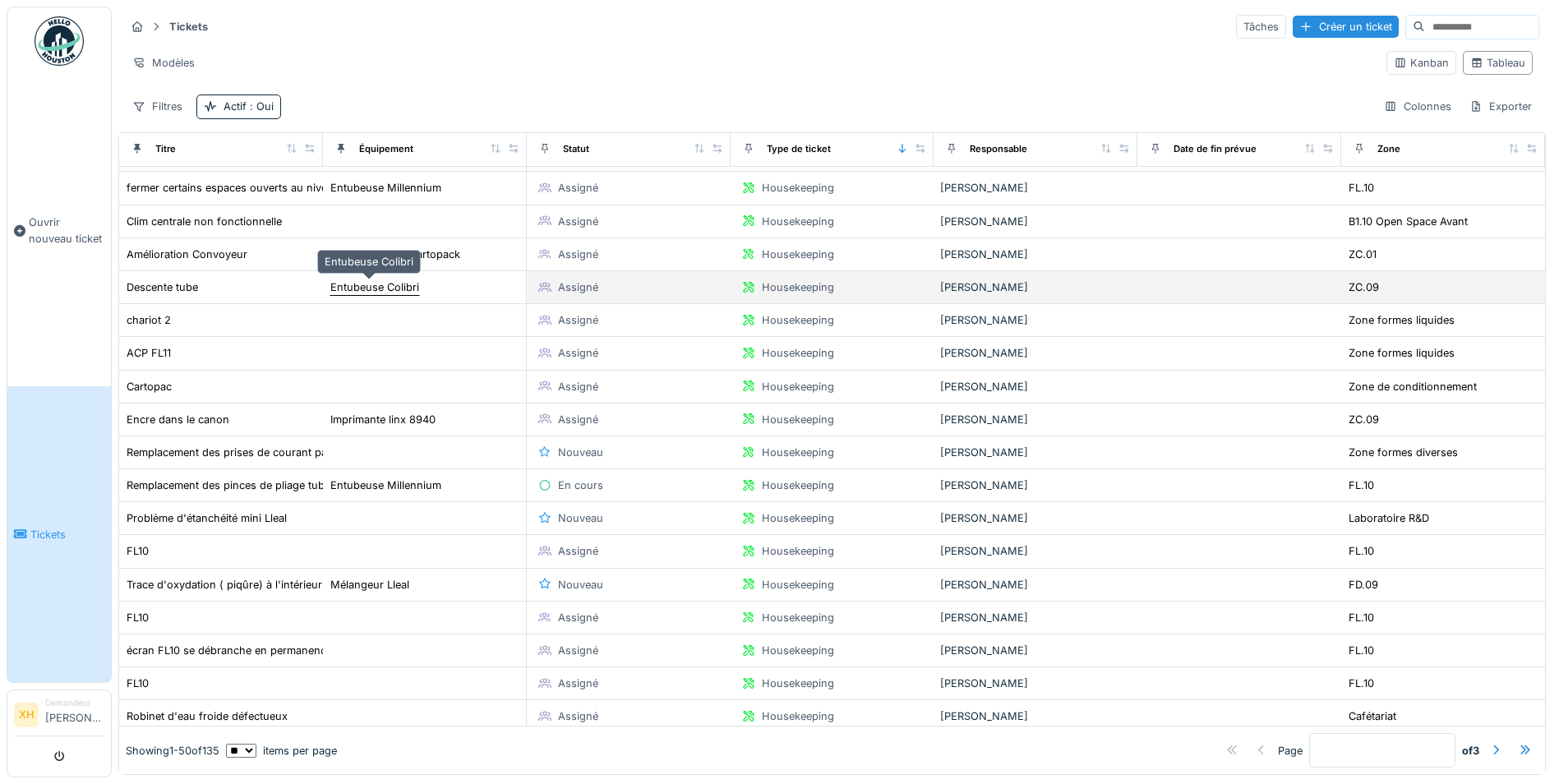
click at [397, 285] on div "Entubeuse Colibri" at bounding box center [375, 287] width 89 height 16
